Goal: Task Accomplishment & Management: Use online tool/utility

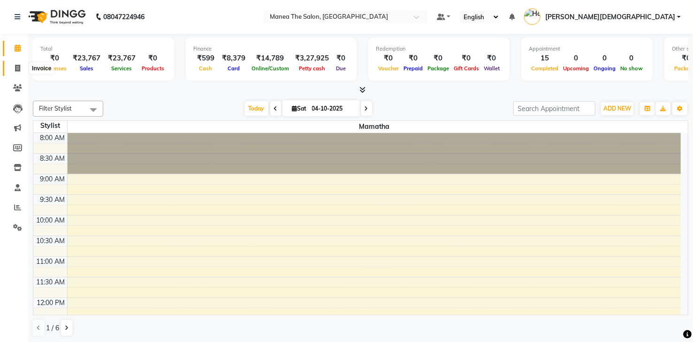
drag, startPoint x: 13, startPoint y: 66, endPoint x: 17, endPoint y: 70, distance: 6.3
click at [13, 66] on span at bounding box center [17, 68] width 16 height 11
select select "service"
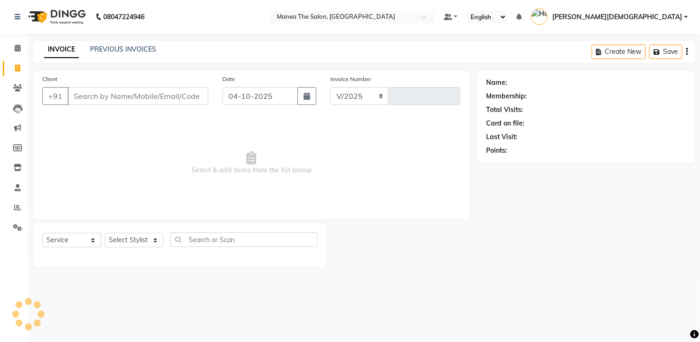
select select "5481"
type input "2068"
click at [139, 240] on select "Select Stylist [PERSON_NAME] [PERSON_NAME] [PERSON_NAME] [PERSON_NAME]" at bounding box center [134, 240] width 59 height 15
select select "81467"
click at [105, 233] on select "Select Stylist [PERSON_NAME] [PERSON_NAME] [PERSON_NAME] [PERSON_NAME]" at bounding box center [134, 240] width 59 height 15
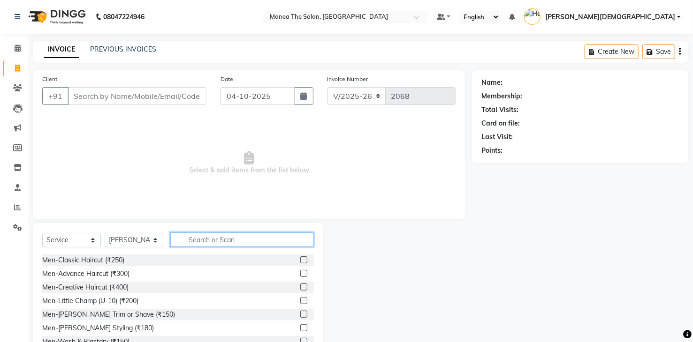
drag, startPoint x: 191, startPoint y: 247, endPoint x: 194, endPoint y: 227, distance: 19.4
click at [191, 248] on div "Select Service Product Membership Package Voucher Prepaid Gift Card Select Styl…" at bounding box center [178, 244] width 272 height 22
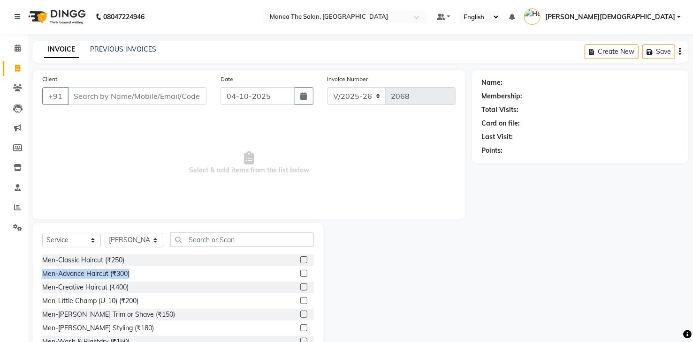
click at [218, 277] on div "Men-Classic Haircut (₹250) Men-Advance Haircut (₹300) Men-Creative Haircut (₹40…" at bounding box center [178, 302] width 272 height 94
click at [183, 184] on span "Select & add items from the list below" at bounding box center [248, 163] width 413 height 94
click at [123, 41] on div "INVOICE PREVIOUS INVOICES Create New Save" at bounding box center [360, 52] width 655 height 22
click at [73, 264] on div "Men-Classic Haircut (₹250)" at bounding box center [83, 261] width 82 height 10
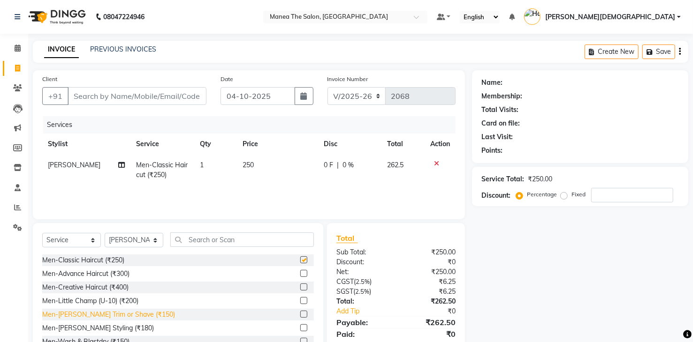
checkbox input "false"
click at [72, 318] on div "Men-[PERSON_NAME] Trim or Shave (₹150)" at bounding box center [108, 315] width 133 height 10
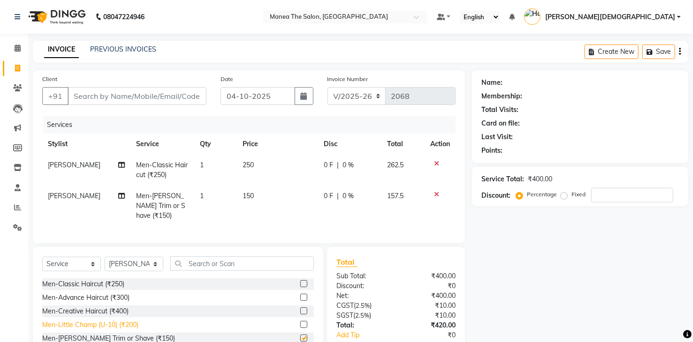
checkbox input "false"
click at [98, 98] on input "Client" at bounding box center [137, 96] width 139 height 18
click at [254, 169] on td "250" at bounding box center [278, 170] width 82 height 31
select select "81467"
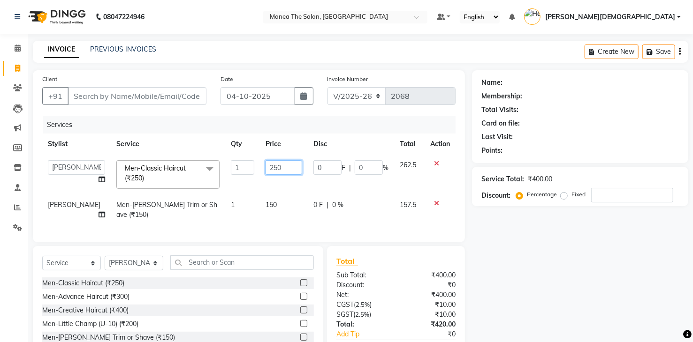
click at [265, 167] on input "250" at bounding box center [283, 167] width 37 height 15
type input "210"
click at [643, 278] on div "Name: Membership: Total Visits: Card on file: Last Visit: Points: Service Total…" at bounding box center [583, 227] width 223 height 314
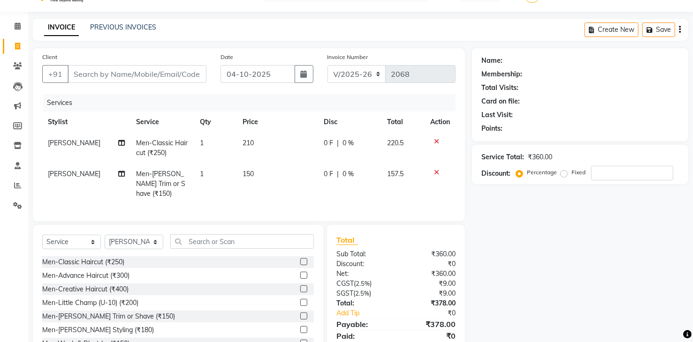
scroll to position [54, 0]
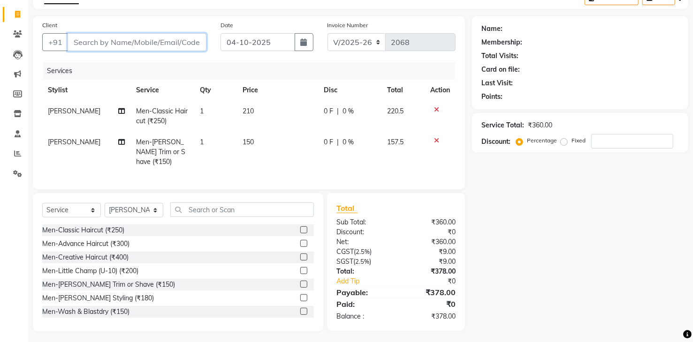
click at [92, 39] on input "Client" at bounding box center [137, 42] width 139 height 18
click at [172, 43] on input "Client" at bounding box center [137, 42] width 139 height 18
type input "7"
type input "0"
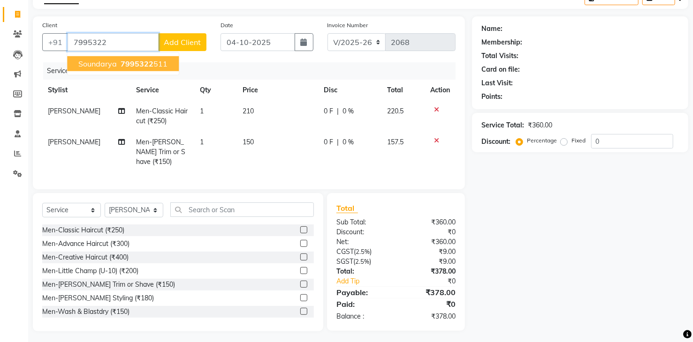
click at [164, 59] on ngb-highlight "7995322 511" at bounding box center [143, 63] width 49 height 9
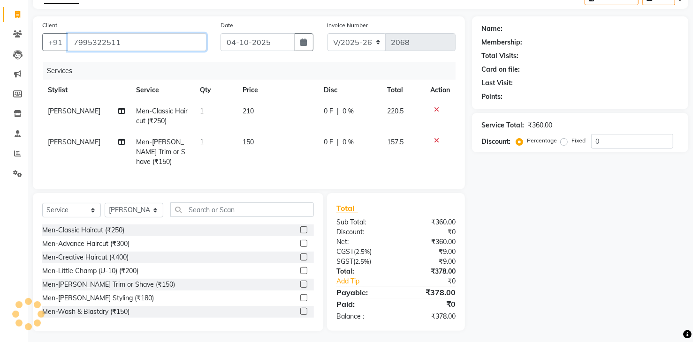
type input "7995322511"
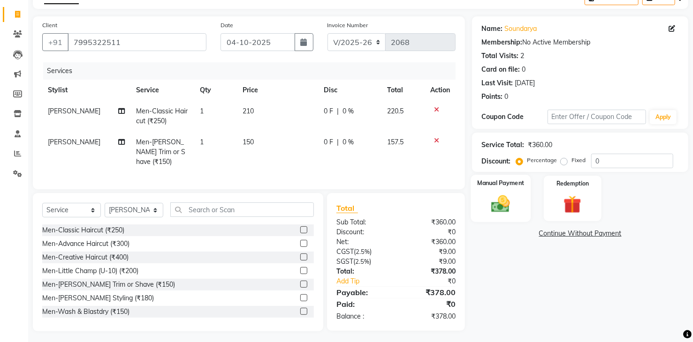
click at [495, 200] on img at bounding box center [500, 205] width 30 height 22
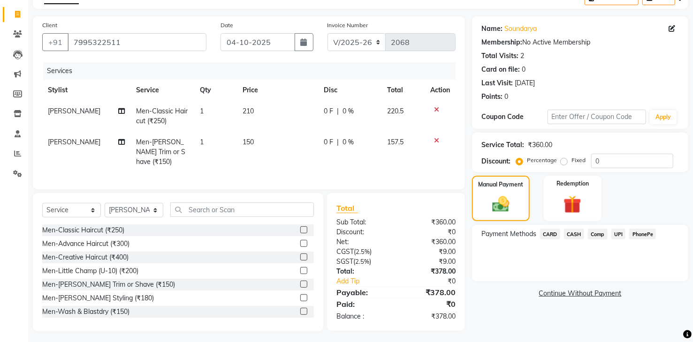
click at [618, 235] on span "UPI" at bounding box center [618, 234] width 15 height 11
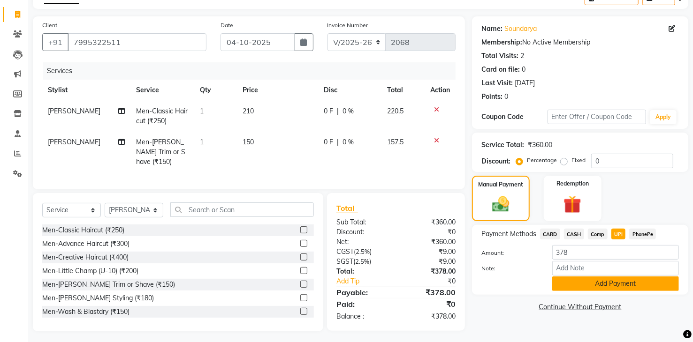
click at [562, 285] on button "Add Payment" at bounding box center [615, 284] width 127 height 15
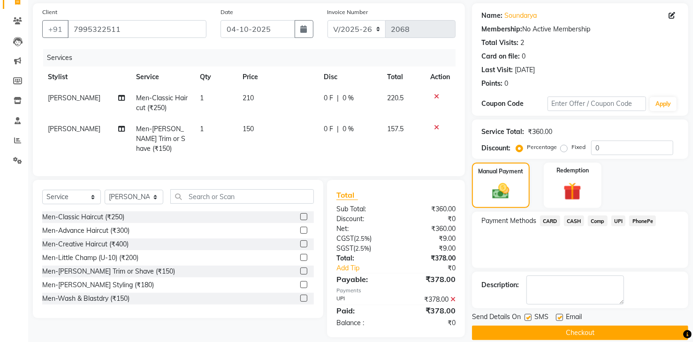
scroll to position [78, 0]
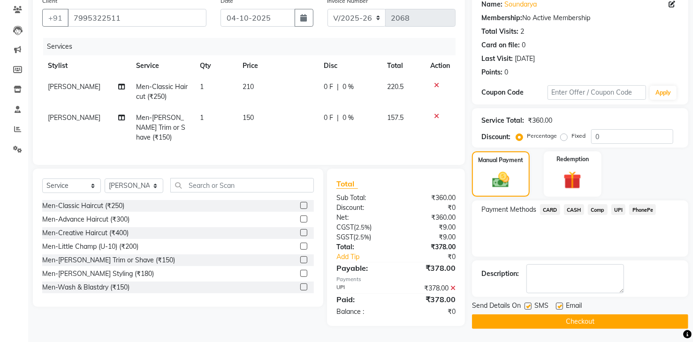
click at [552, 323] on button "Checkout" at bounding box center [580, 322] width 216 height 15
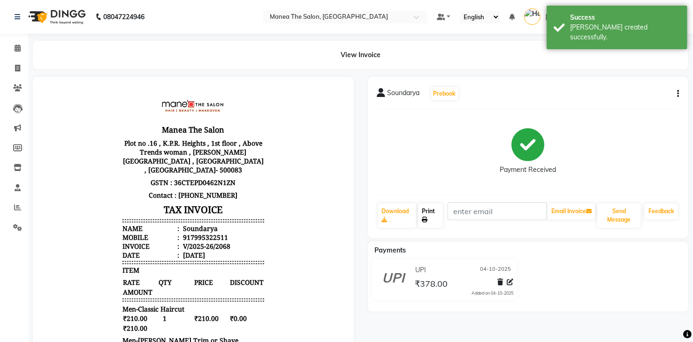
click at [434, 213] on link "Print" at bounding box center [430, 216] width 25 height 24
click at [15, 65] on icon at bounding box center [17, 68] width 5 height 7
select select "service"
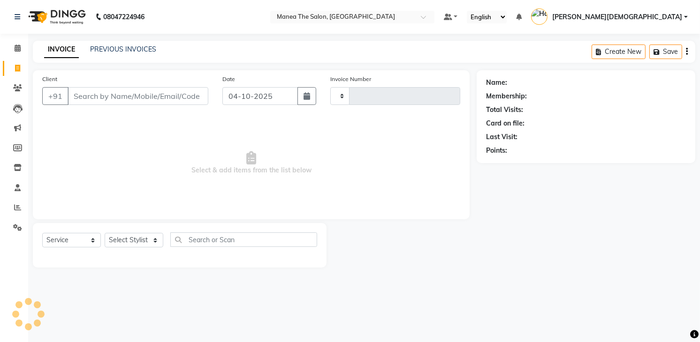
type input "2069"
select select "5481"
click at [100, 51] on link "PREVIOUS INVOICES" at bounding box center [123, 49] width 66 height 8
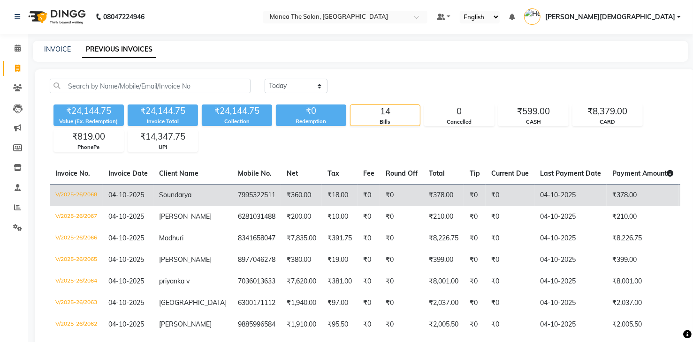
click at [232, 195] on td "7995322511" at bounding box center [256, 195] width 49 height 22
